Goal: Information Seeking & Learning: Learn about a topic

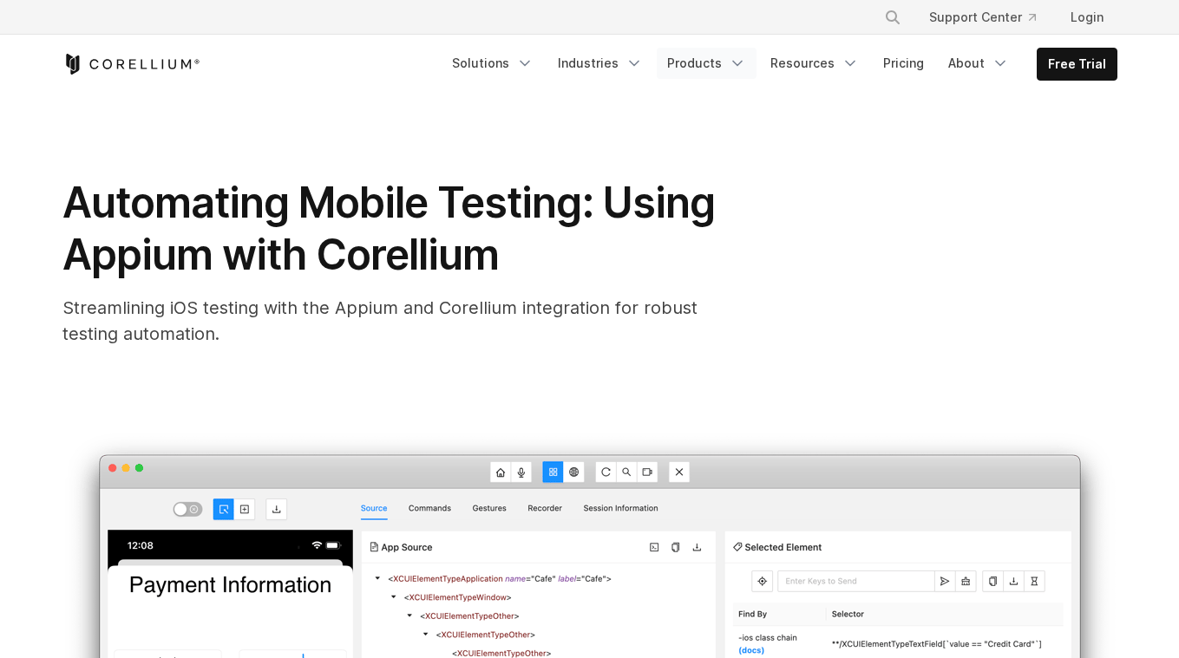
click at [739, 56] on icon "Navigation Menu" at bounding box center [737, 63] width 17 height 17
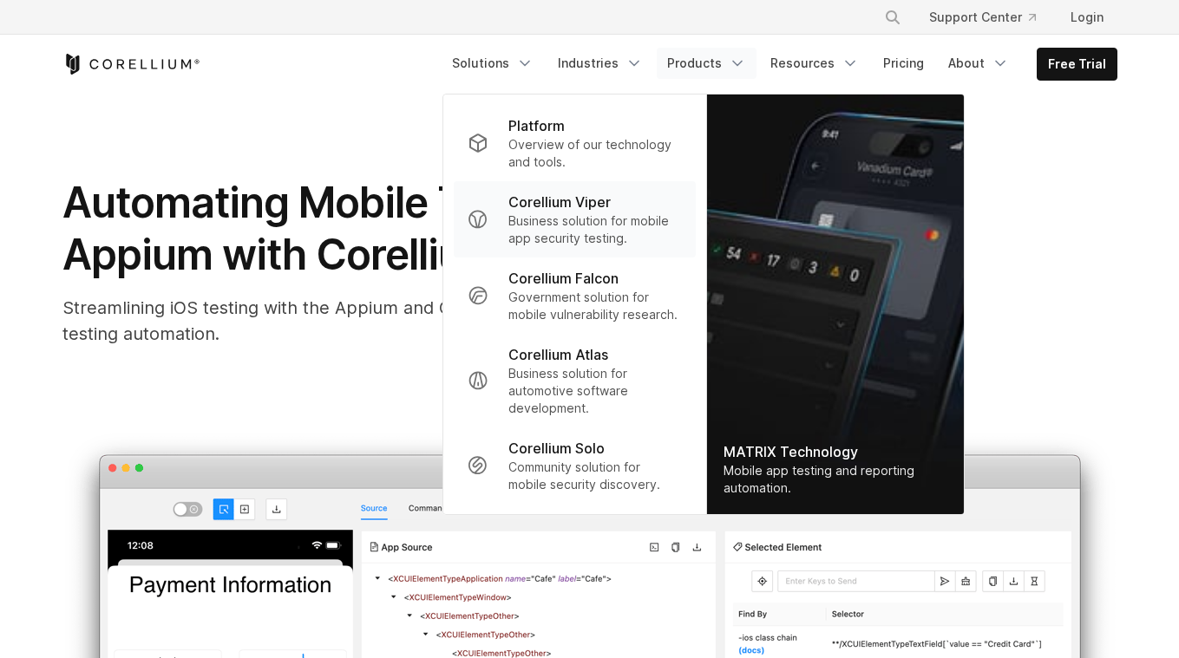
click at [625, 215] on p "Business solution for mobile app security testing." at bounding box center [594, 230] width 173 height 35
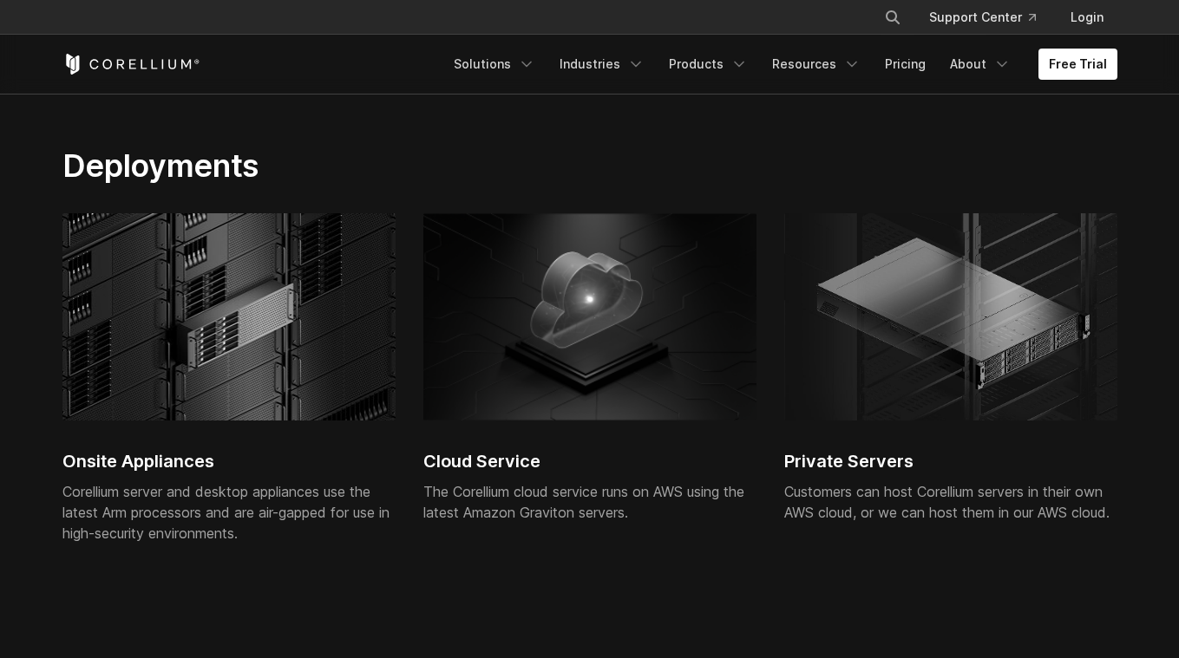
scroll to position [3959, 0]
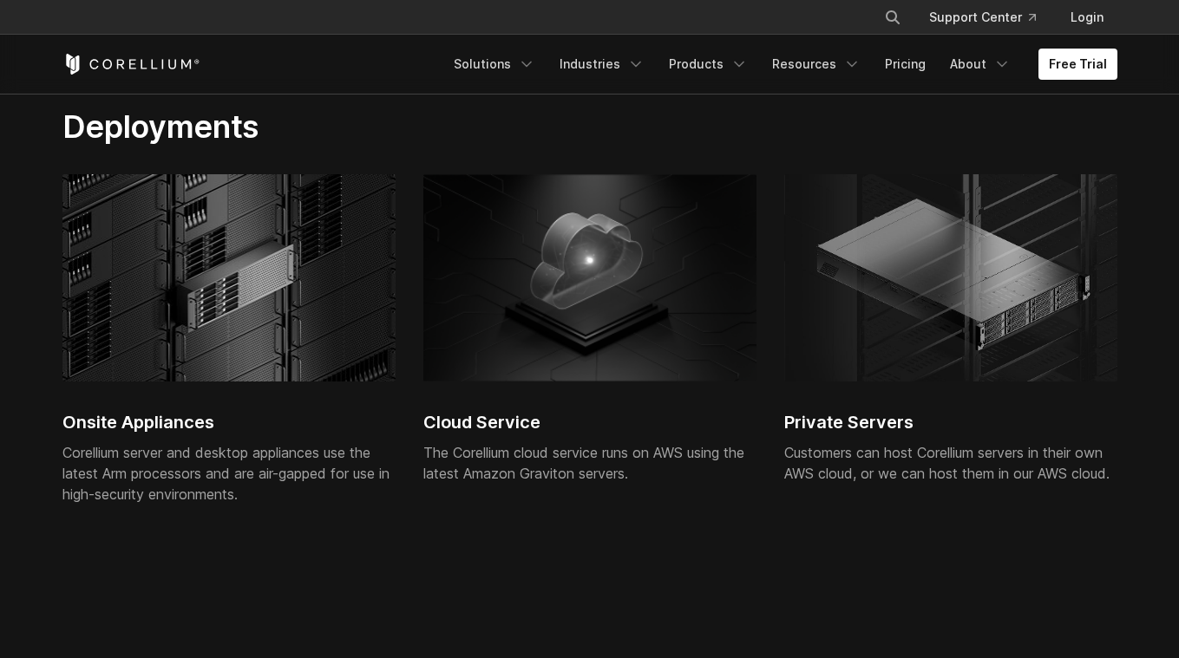
click at [607, 343] on img at bounding box center [589, 277] width 333 height 207
click at [516, 429] on h2 "Cloud Service" at bounding box center [589, 422] width 333 height 26
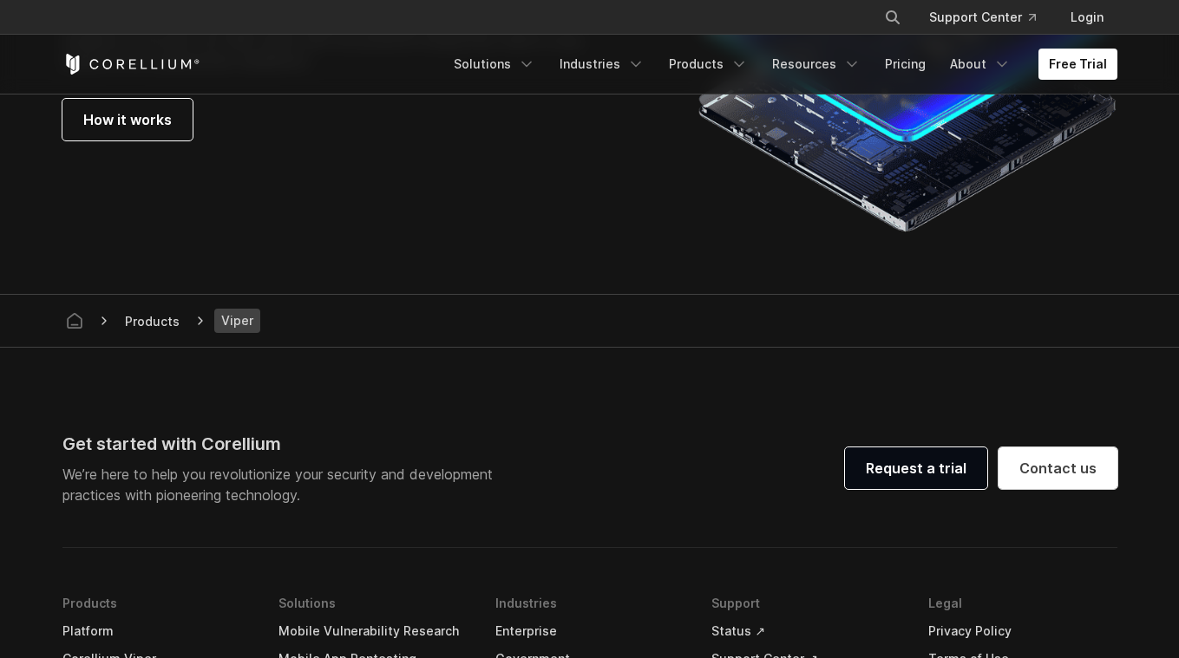
scroll to position [4590, 0]
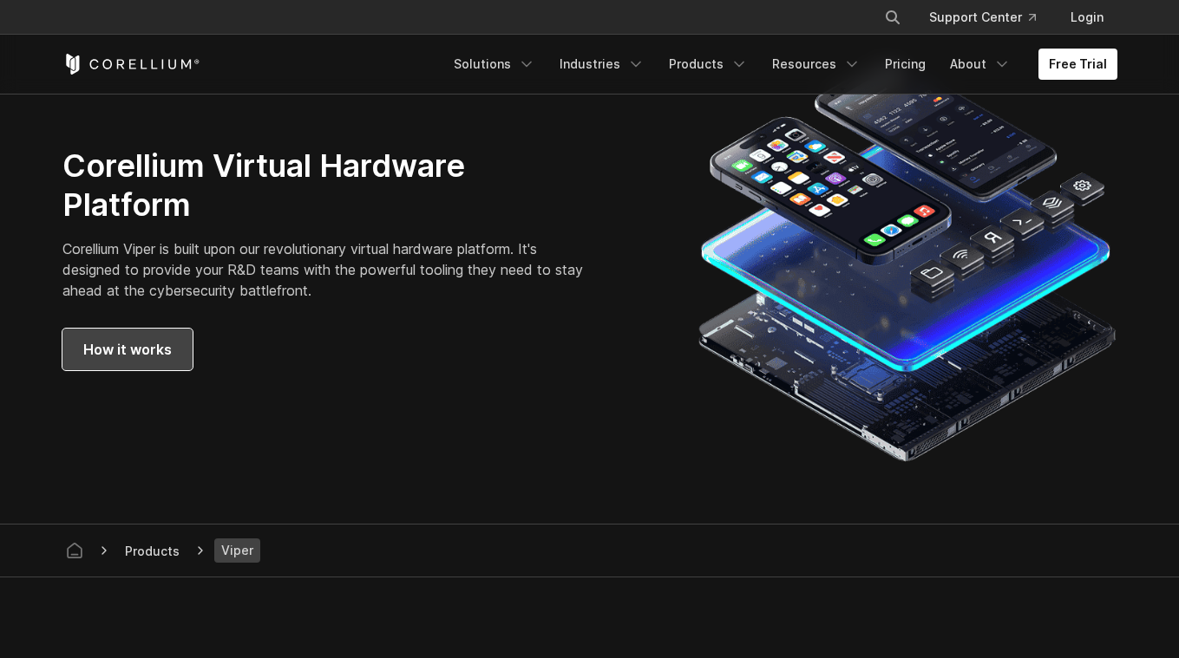
click at [117, 356] on span "How it works" at bounding box center [127, 349] width 88 height 21
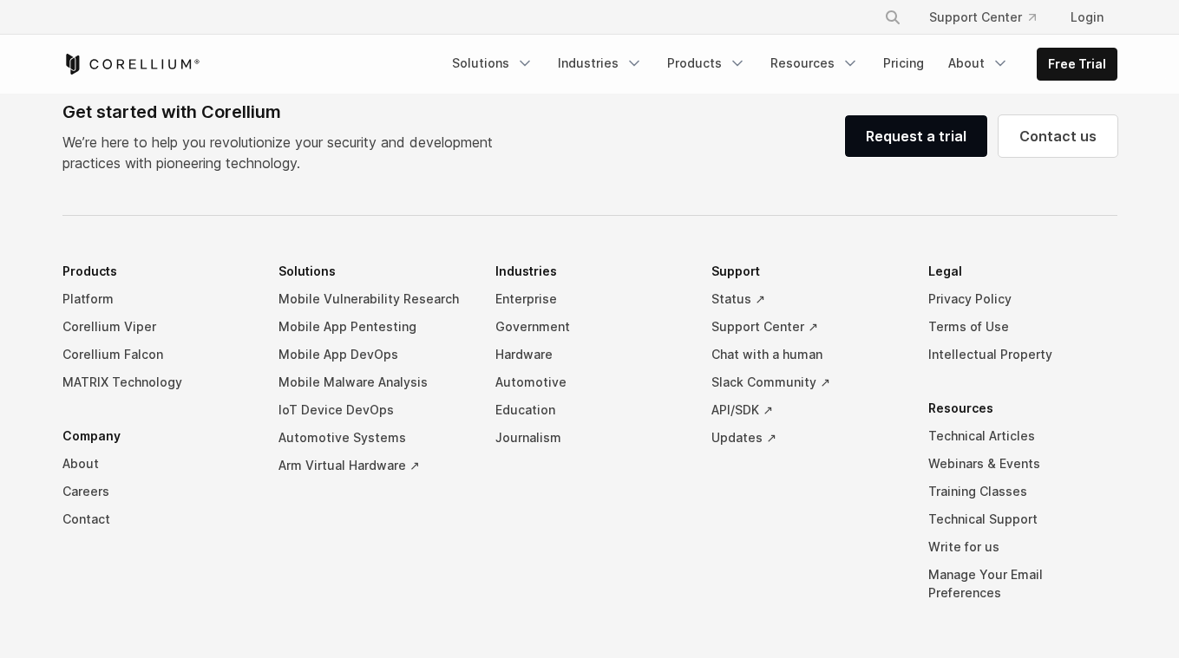
scroll to position [7730, 0]
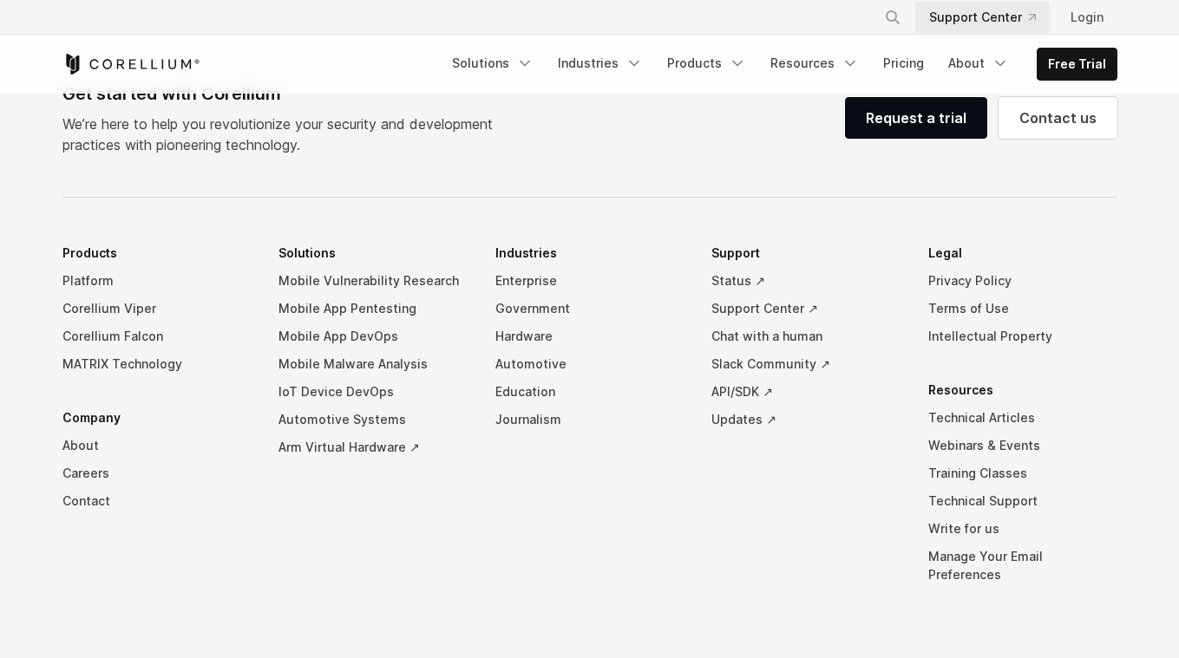
click at [1006, 26] on link "Support Center" at bounding box center [982, 17] width 134 height 31
